Goal: Find specific page/section: Find specific page/section

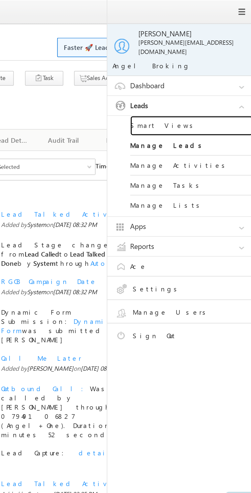
click at [205, 58] on link "Smart Views" at bounding box center [220, 63] width 61 height 10
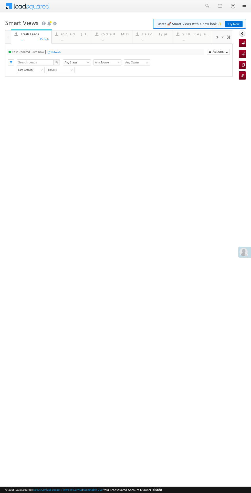
click at [72, 34] on div "Coded Today" at bounding box center [75, 34] width 28 height 4
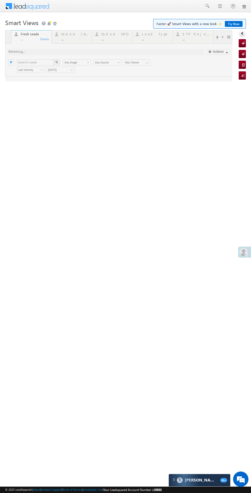
click at [64, 38] on div at bounding box center [118, 55] width 227 height 51
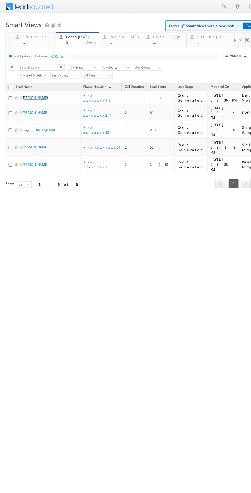
click at [37, 91] on link "Harshita Singh" at bounding box center [32, 91] width 23 height 4
